Goal: Task Accomplishment & Management: Manage account settings

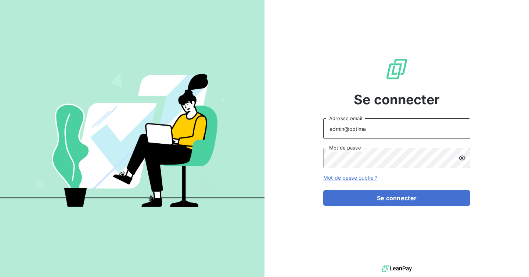
click at [375, 131] on input "admin@optima" at bounding box center [396, 128] width 147 height 21
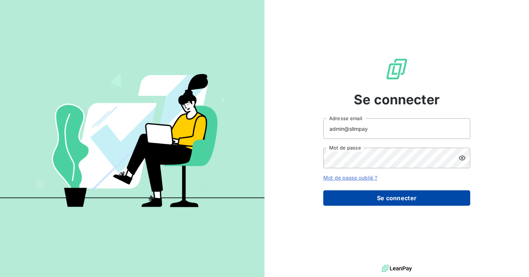
type input "admin@slimpay"
click at [375, 193] on button "Se connecter" at bounding box center [396, 197] width 147 height 15
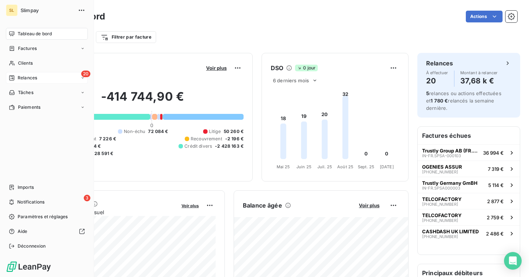
click at [14, 77] on icon at bounding box center [12, 78] width 6 height 6
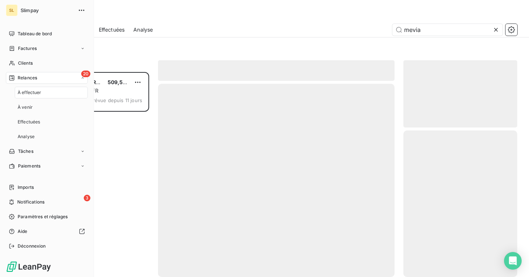
scroll to position [205, 114]
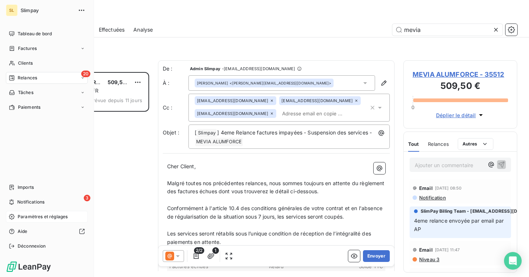
click at [39, 217] on span "Paramètres et réglages" at bounding box center [43, 216] width 50 height 7
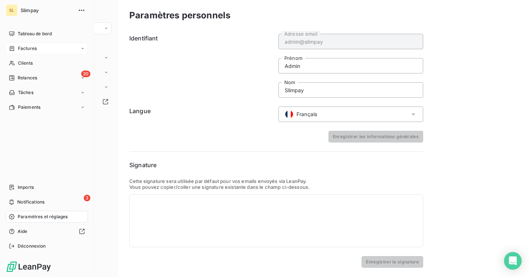
click at [30, 50] on span "Factures" at bounding box center [27, 48] width 19 height 7
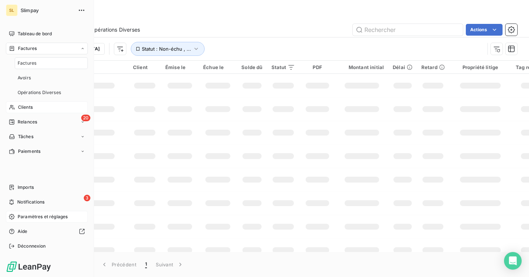
click at [25, 107] on span "Clients" at bounding box center [25, 107] width 15 height 7
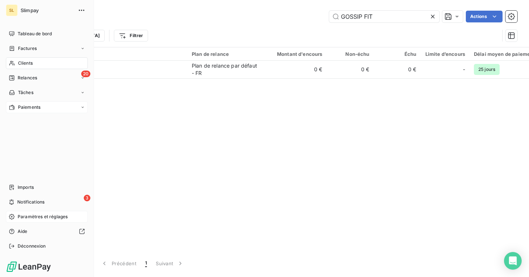
type input "GOSSIP FIT"
click at [32, 109] on span "Paiements" at bounding box center [29, 107] width 22 height 7
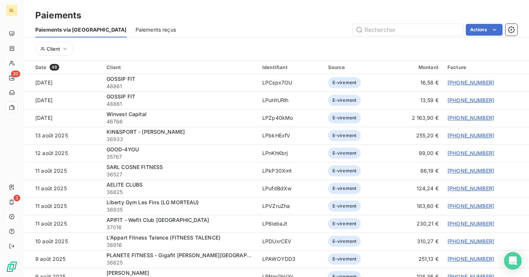
click at [135, 30] on span "Paiements reçus" at bounding box center [155, 29] width 40 height 7
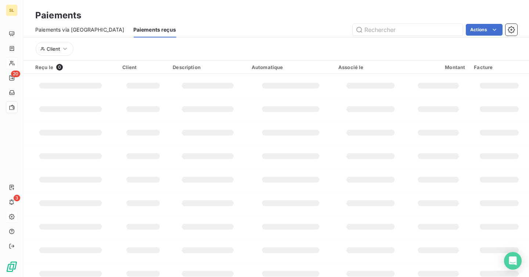
click at [73, 26] on span "Paiements via [GEOGRAPHIC_DATA]" at bounding box center [79, 29] width 89 height 7
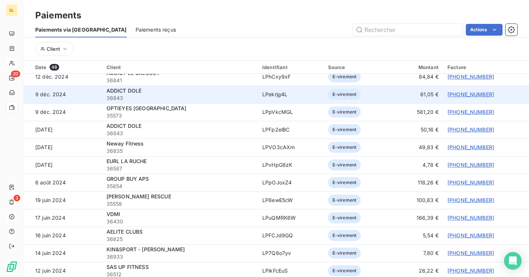
scroll to position [240, 0]
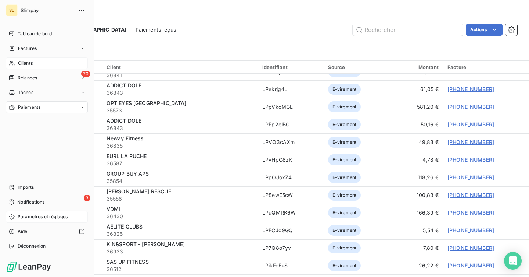
click at [20, 221] on div "Paramètres et réglages" at bounding box center [47, 217] width 82 height 12
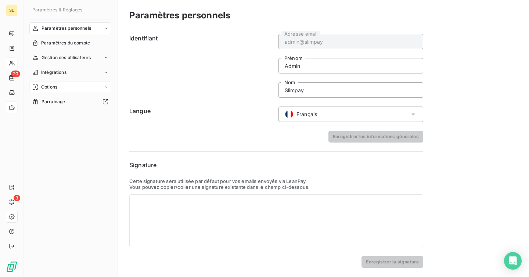
click at [63, 82] on div "Options" at bounding box center [70, 87] width 82 height 12
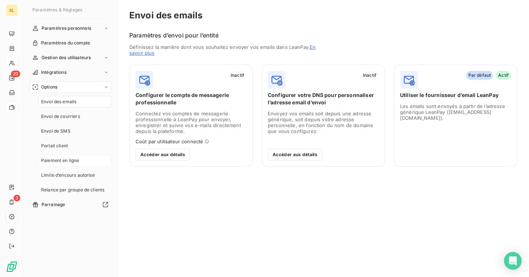
click at [73, 159] on span "Paiement en ligne" at bounding box center [60, 160] width 38 height 7
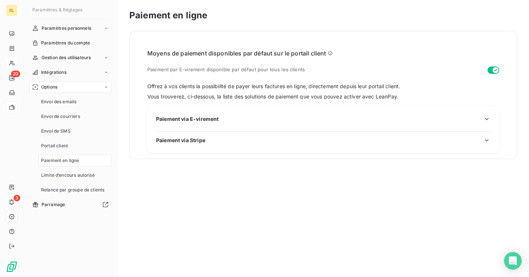
click at [227, 105] on div "Moyens de paiement disponibles par défaut sur le portail client Paiement par E-…" at bounding box center [323, 101] width 352 height 104
click at [224, 119] on div "Paiement via E-virement" at bounding box center [323, 119] width 334 height 8
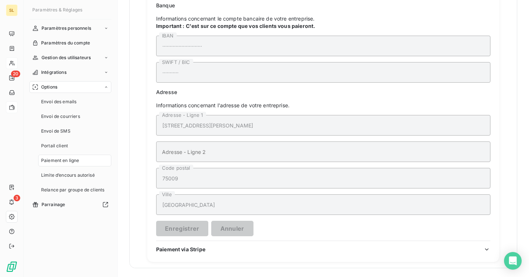
scroll to position [168, 0]
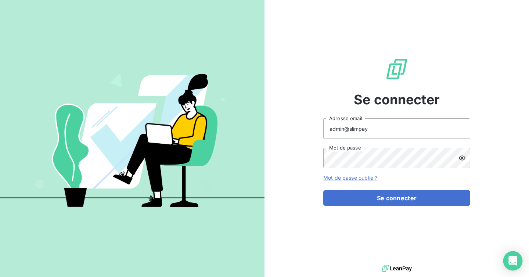
click at [515, 258] on icon "Open Intercom Messenger" at bounding box center [512, 261] width 8 height 10
click at [382, 124] on input "admin@slimpay" at bounding box center [396, 128] width 147 height 21
click at [373, 128] on input "admin@slimpay" at bounding box center [396, 128] width 147 height 21
type input "admin@pesmetal"
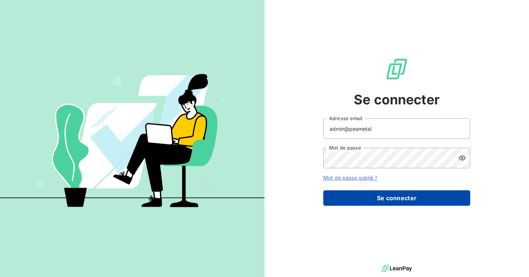
click at [374, 199] on button "Se connecter" at bounding box center [396, 197] width 147 height 15
